Goal: Navigation & Orientation: Go to known website

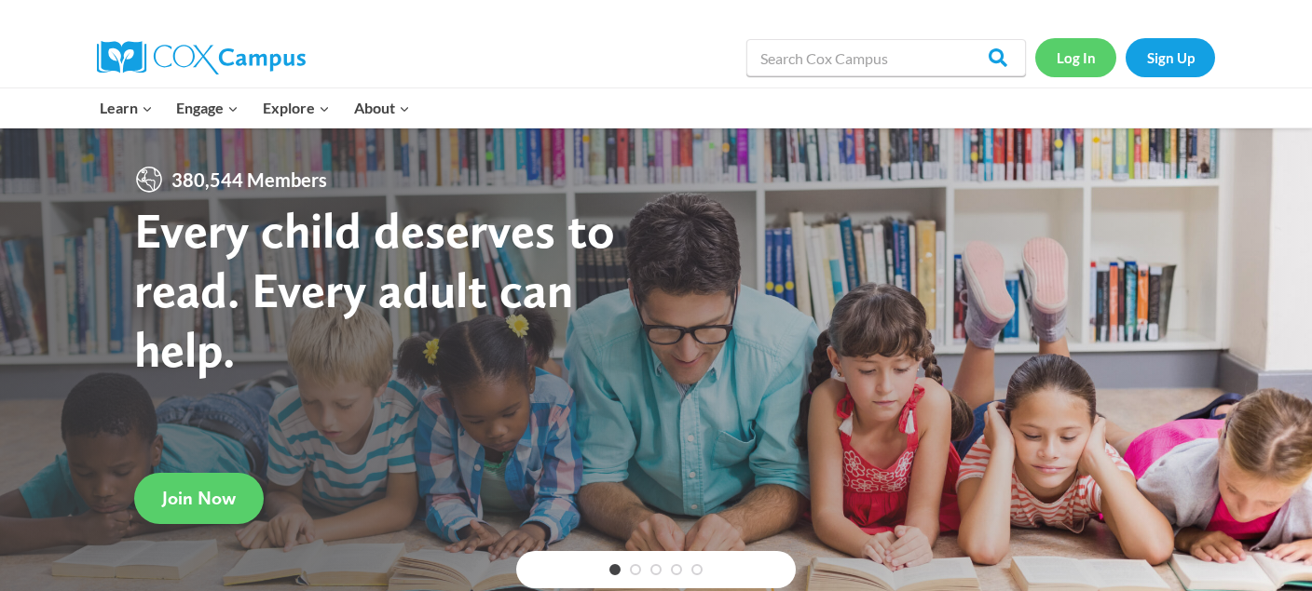
click at [1075, 55] on link "Log In" at bounding box center [1075, 57] width 81 height 38
click at [1071, 54] on link "Log In" at bounding box center [1075, 57] width 81 height 38
